Goal: Navigation & Orientation: Find specific page/section

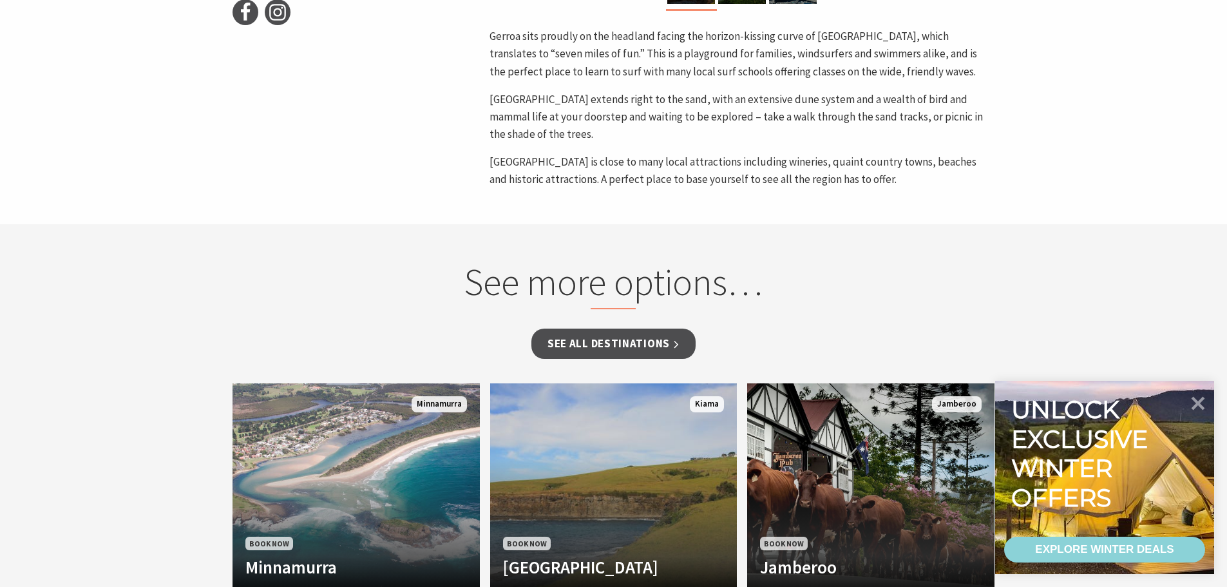
scroll to position [644, 0]
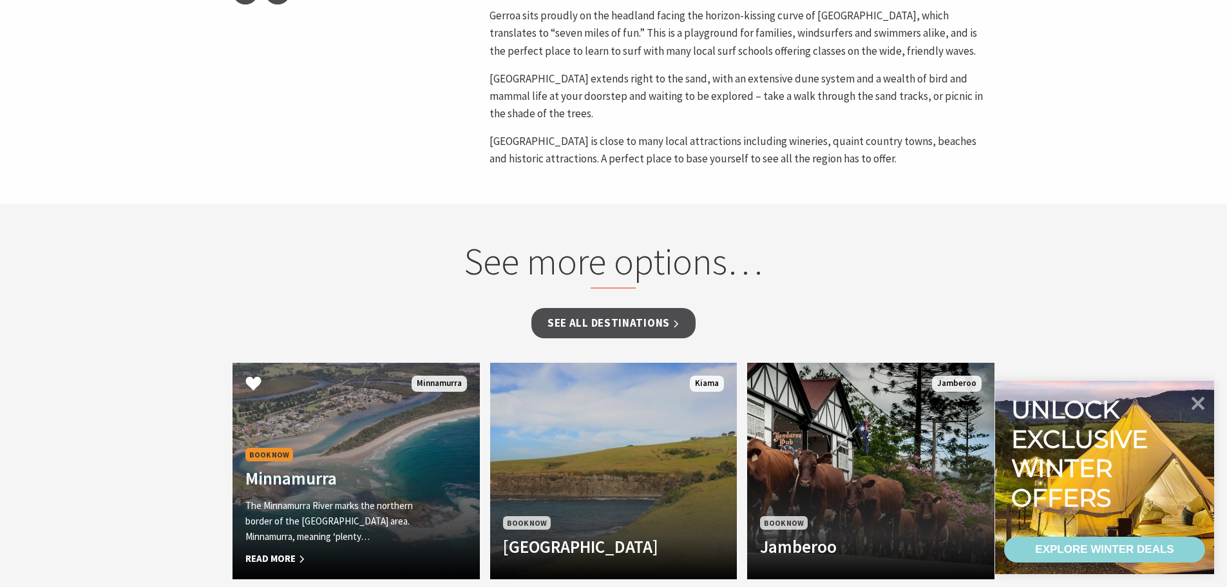
click at [308, 465] on div "Book Now Minnamurra The Minnamurra River marks the northern border of the Kiama…" at bounding box center [338, 506] width 210 height 122
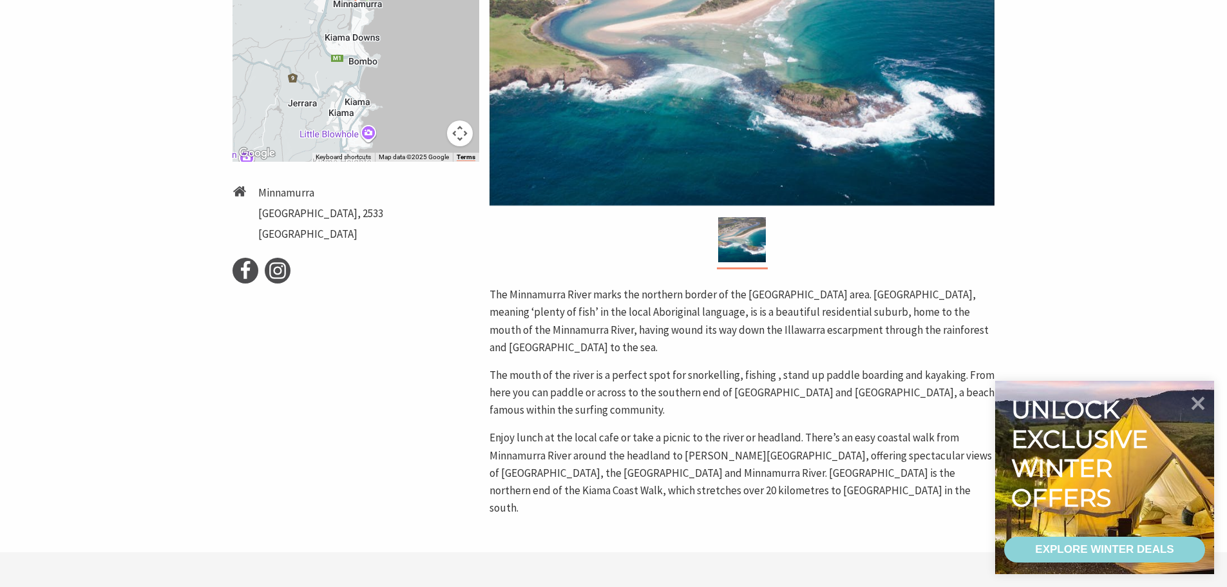
scroll to position [322, 0]
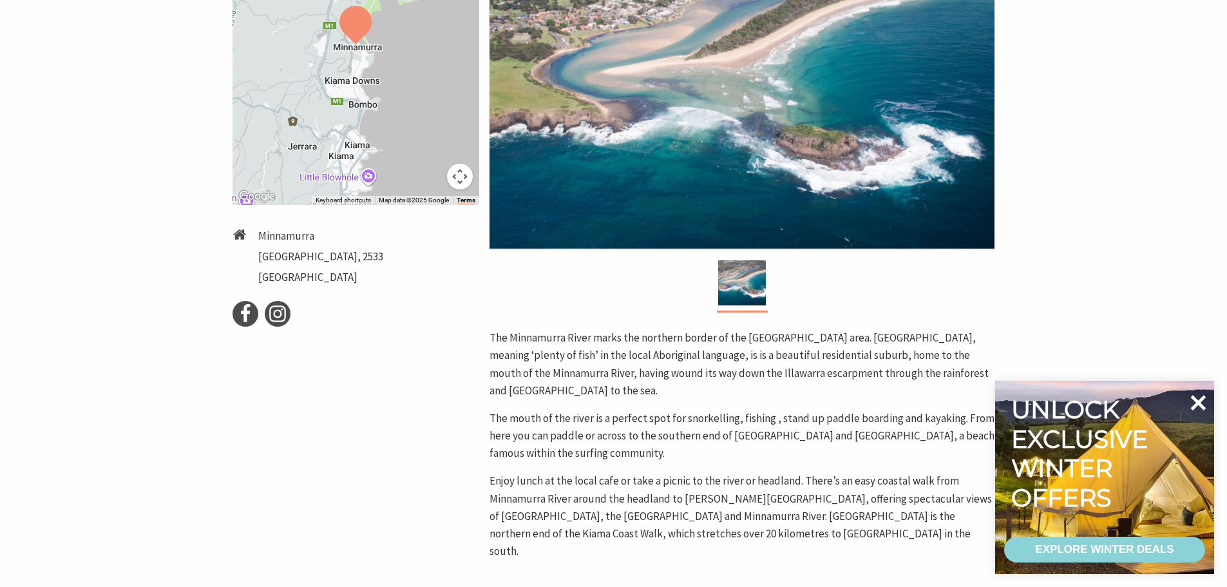
click at [1194, 400] on icon at bounding box center [1198, 402] width 15 height 15
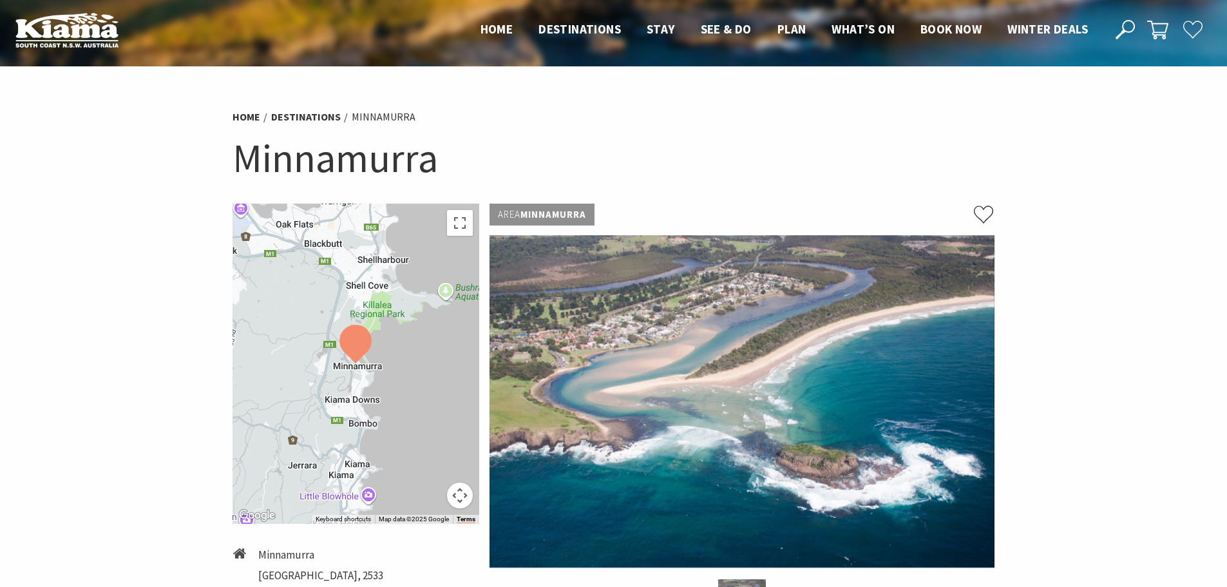
scroll to position [0, 0]
